Goal: Obtain resource: Obtain resource

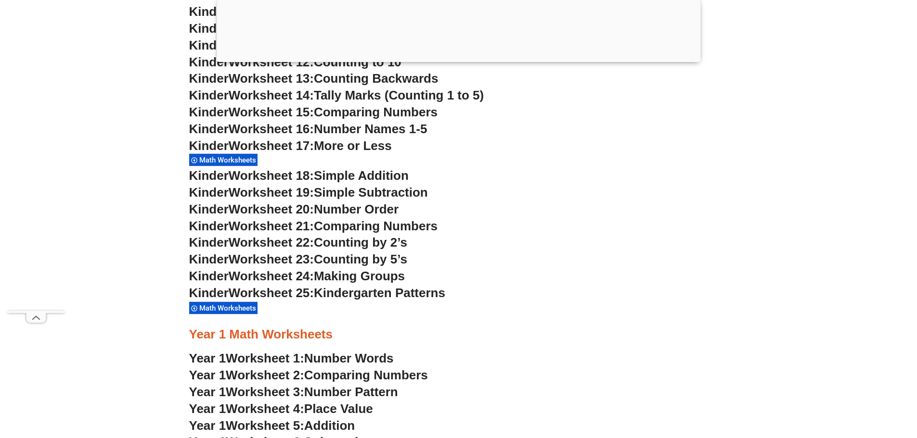
scroll to position [874, 0]
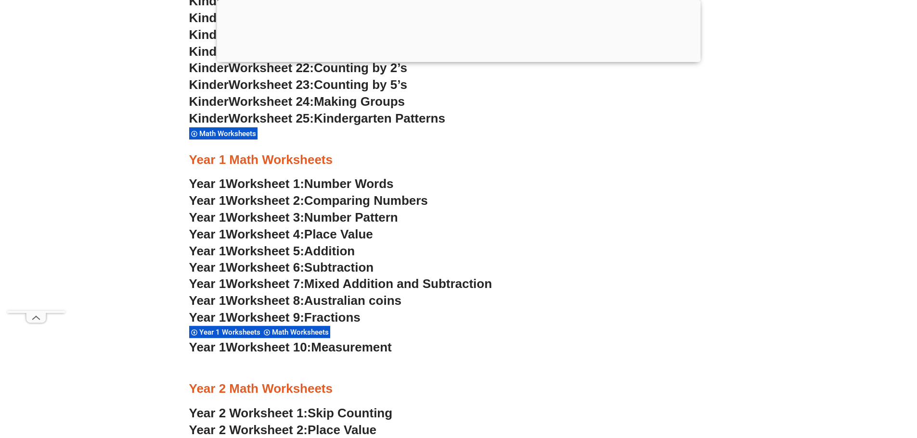
click at [329, 184] on span "Number Words" at bounding box center [349, 184] width 90 height 14
click at [273, 283] on span "Worksheet 7:" at bounding box center [265, 284] width 78 height 14
click at [312, 300] on span "Australian coins" at bounding box center [352, 301] width 97 height 14
